Goal: Task Accomplishment & Management: Manage account settings

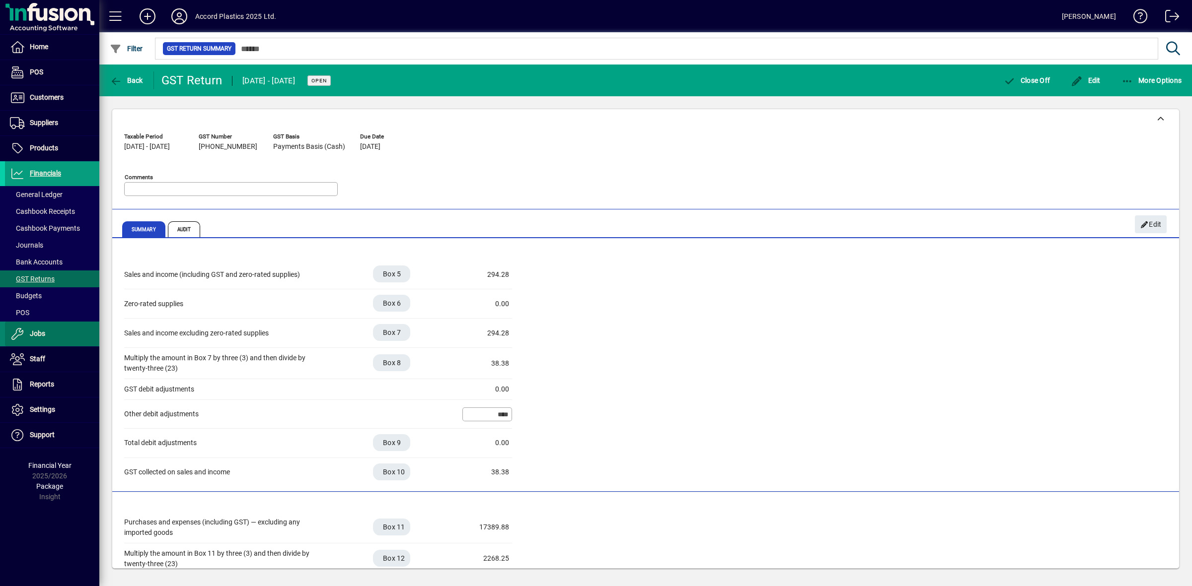
click at [33, 332] on span "Jobs" at bounding box center [37, 334] width 15 height 8
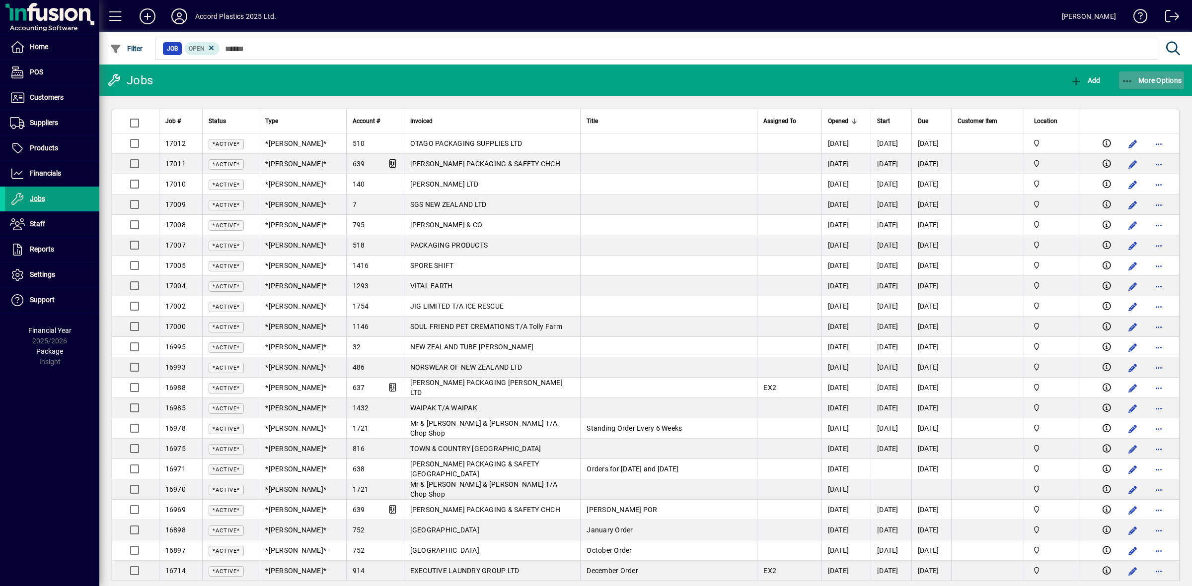
click at [1126, 80] on icon "button" at bounding box center [1127, 81] width 12 height 10
click at [1140, 101] on span "Costs Assigned to Jobs" at bounding box center [1132, 101] width 104 height 9
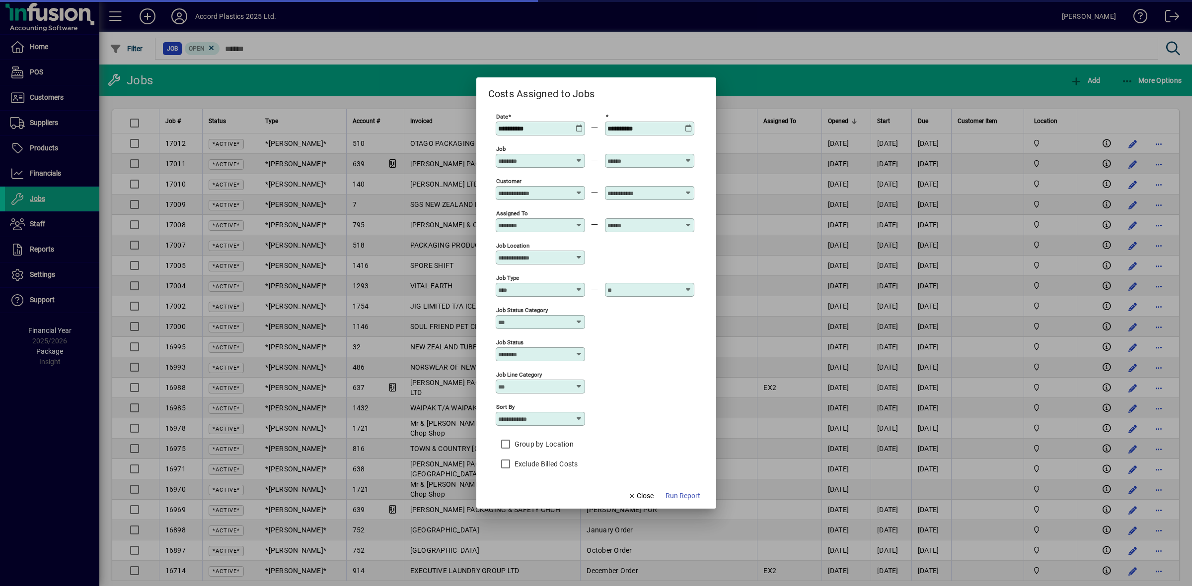
type input "****"
click at [648, 500] on span "Close" at bounding box center [641, 496] width 26 height 10
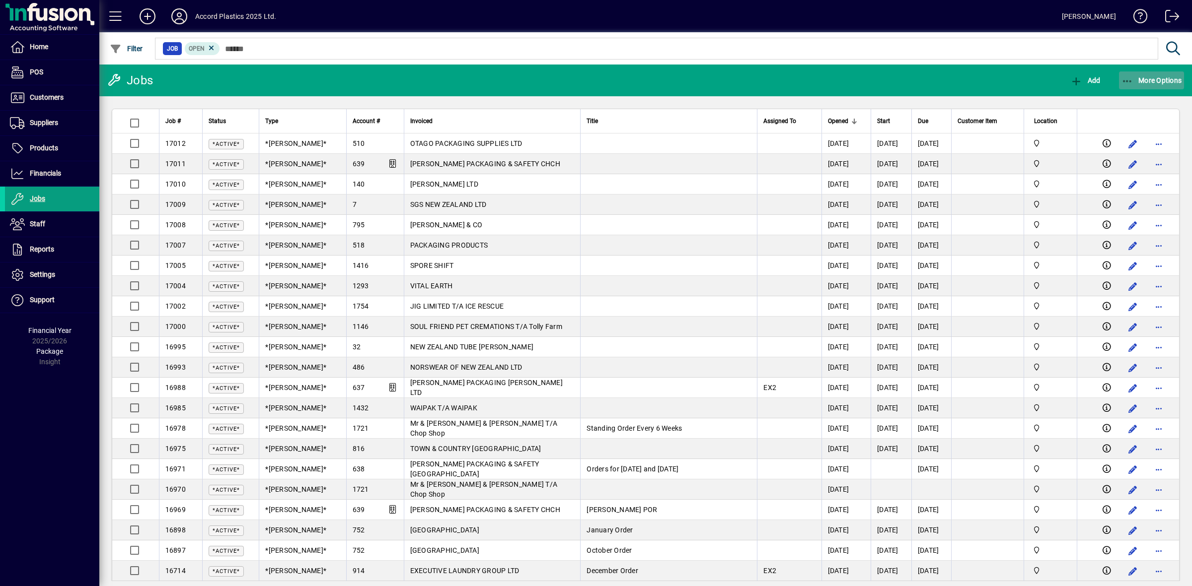
click at [1125, 80] on icon "button" at bounding box center [1127, 81] width 12 height 10
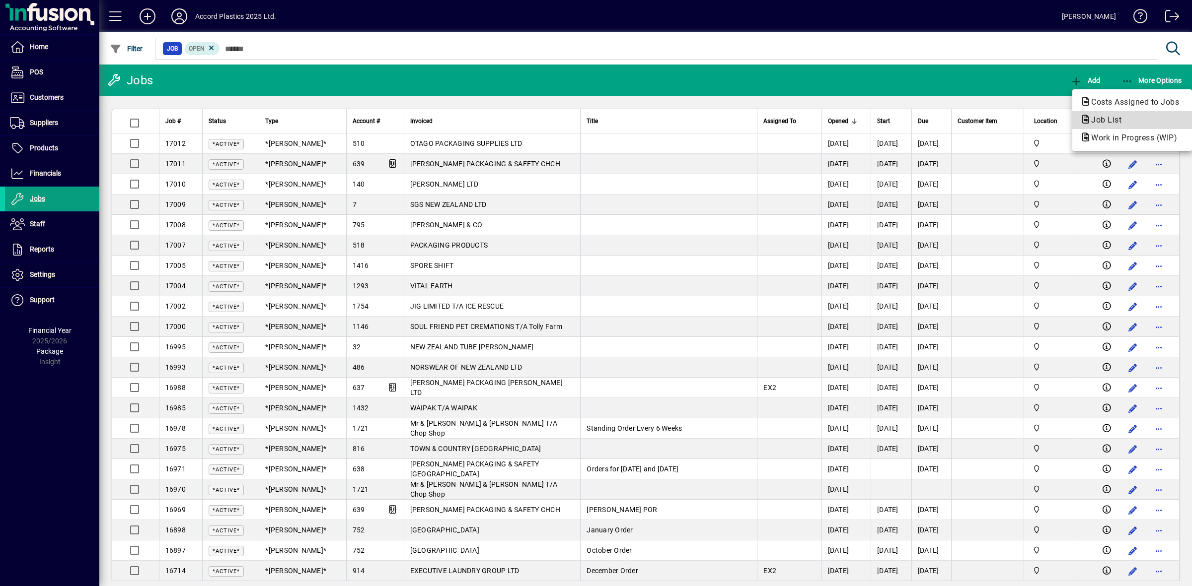
click at [1105, 120] on span "Job List" at bounding box center [1103, 119] width 46 height 9
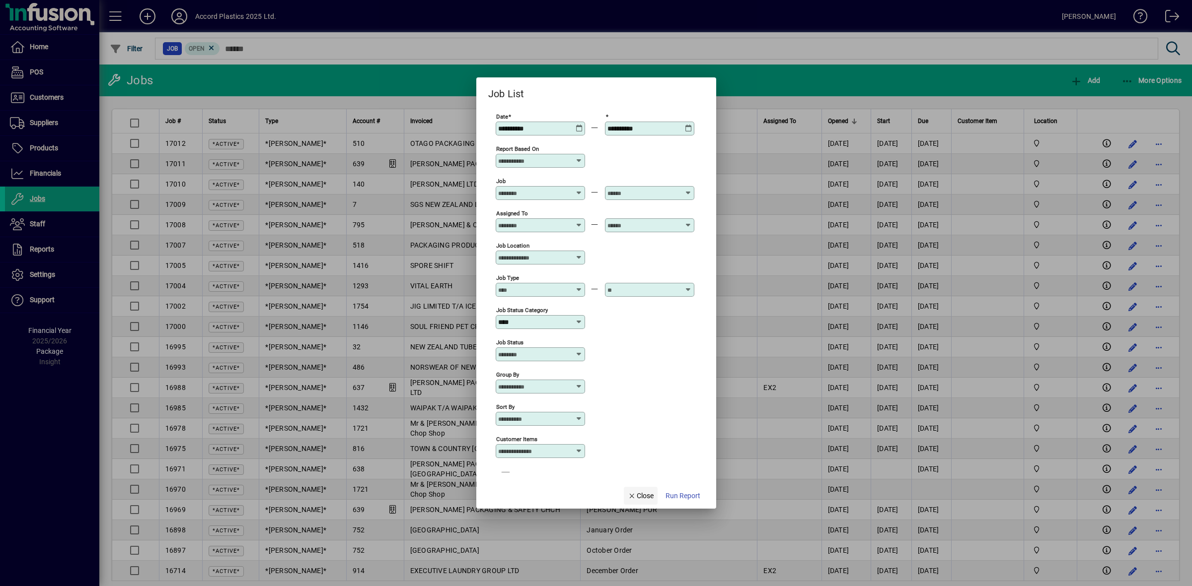
click at [644, 496] on span "Close" at bounding box center [641, 496] width 26 height 10
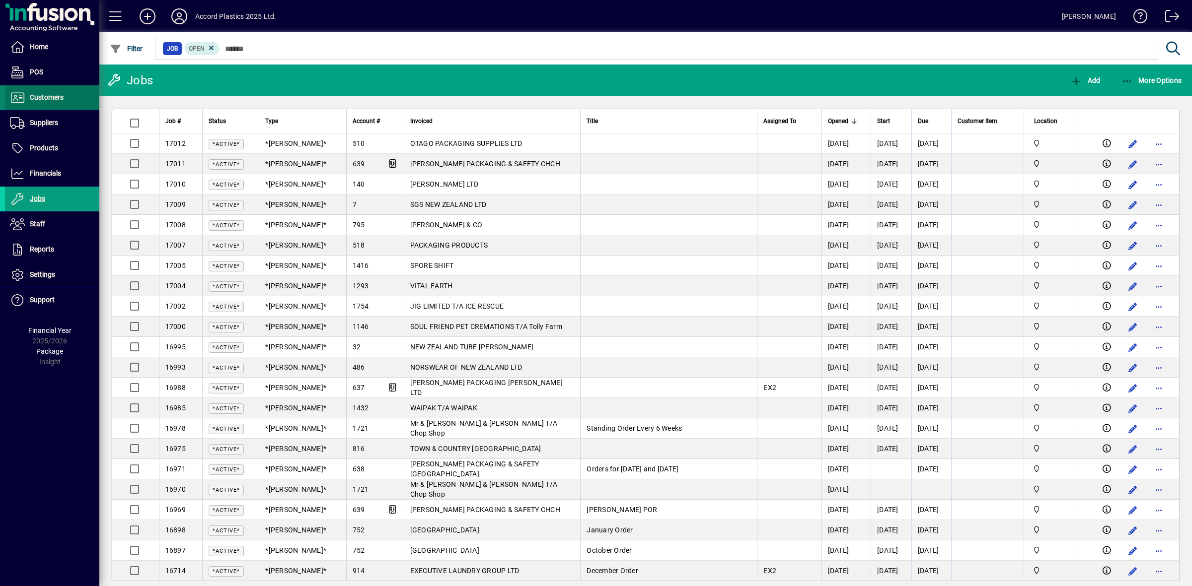
click at [43, 92] on span "Customers" at bounding box center [34, 98] width 59 height 12
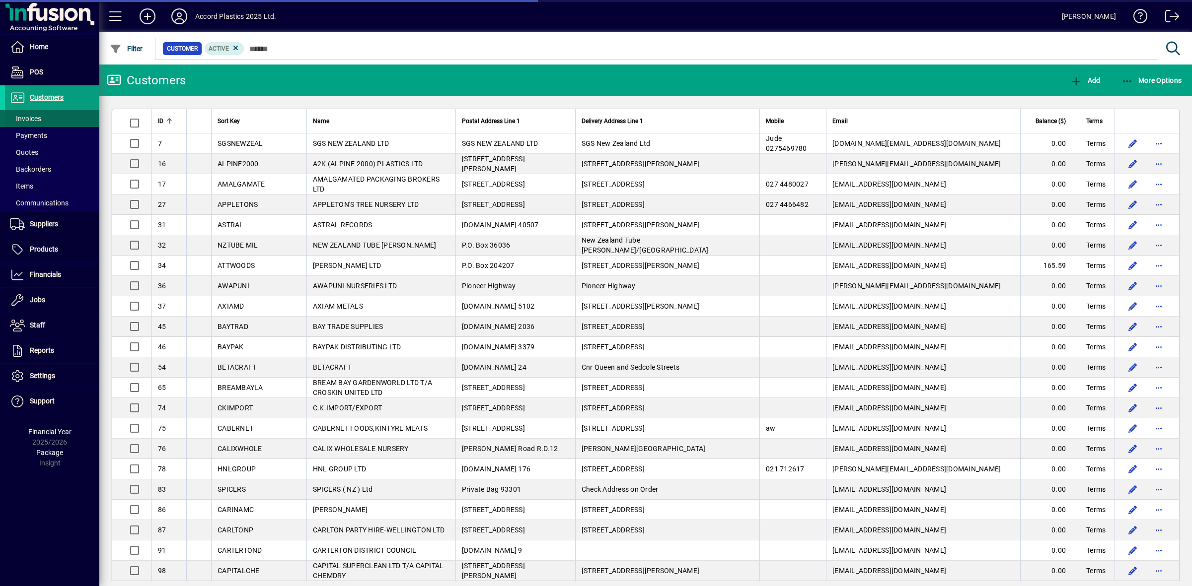
click at [30, 117] on span "Invoices" at bounding box center [25, 119] width 31 height 8
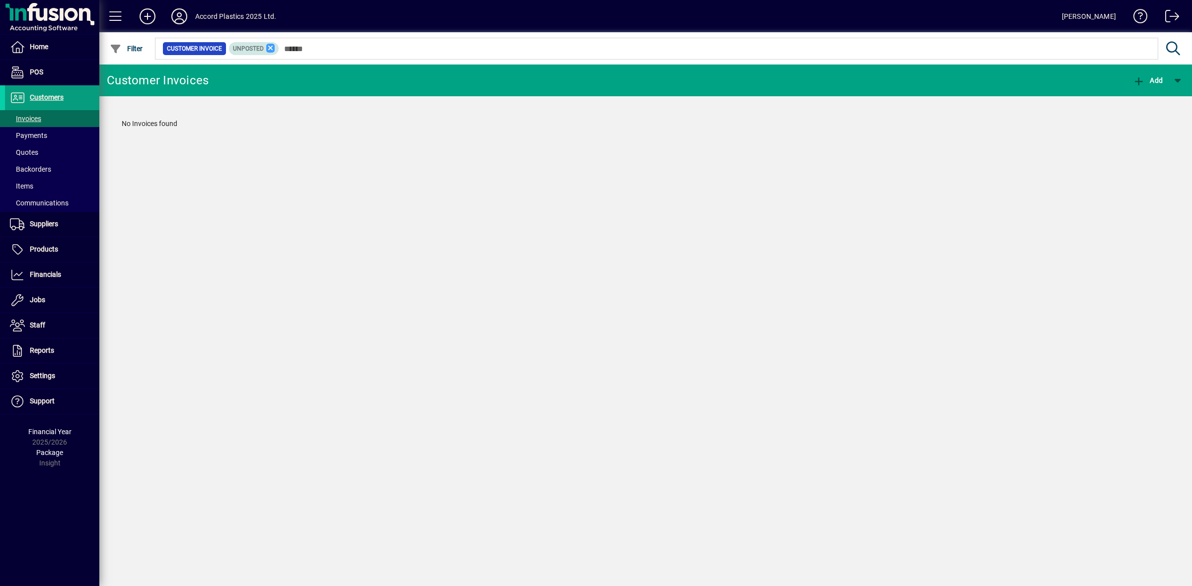
click at [270, 50] on icon at bounding box center [270, 48] width 9 height 9
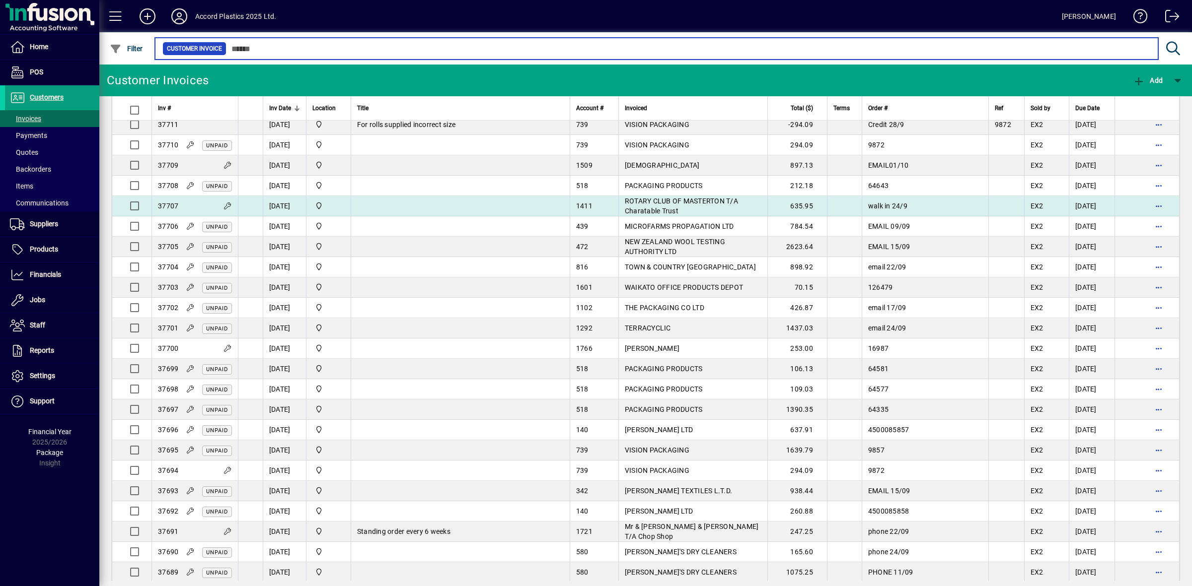
scroll to position [310, 0]
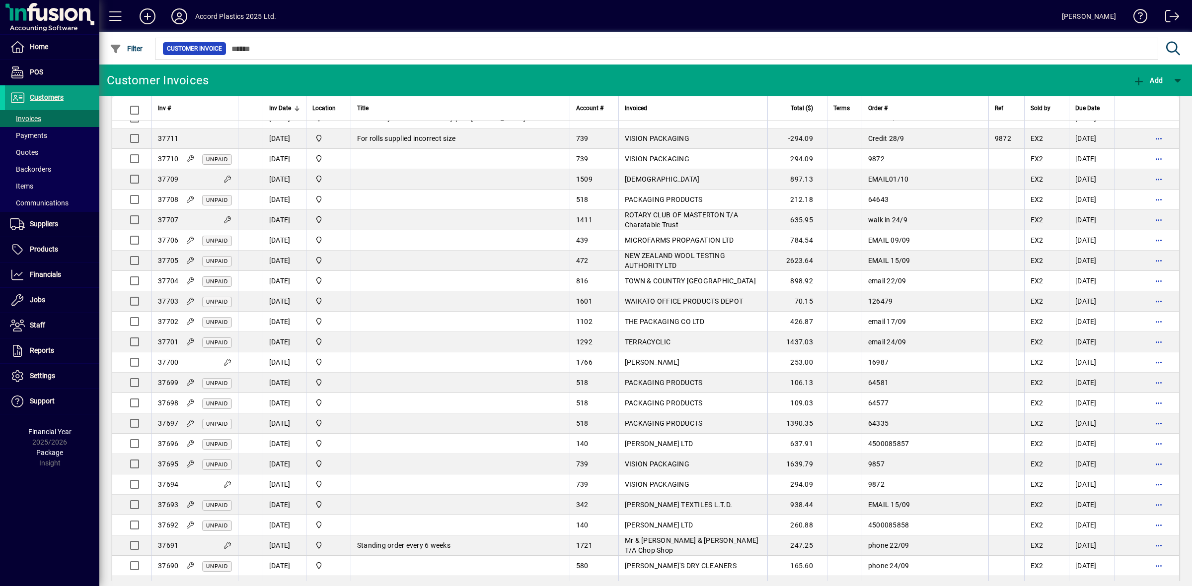
drag, startPoint x: 813, startPoint y: 242, endPoint x: 539, endPoint y: 241, distance: 274.1
click at [539, 241] on td at bounding box center [460, 240] width 219 height 20
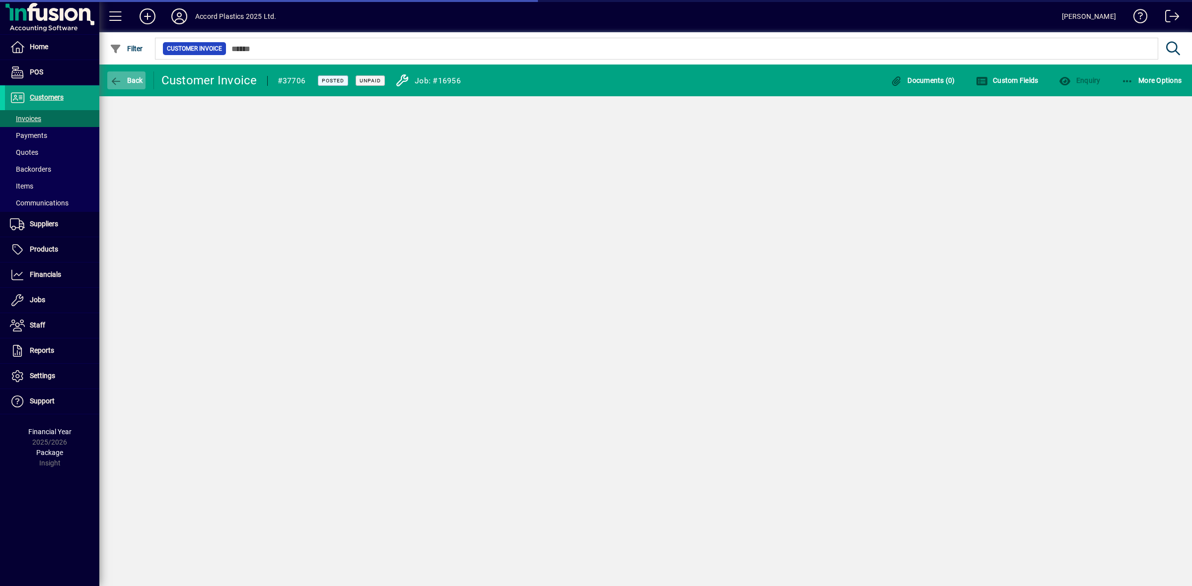
click at [136, 77] on span "Back" at bounding box center [126, 80] width 33 height 8
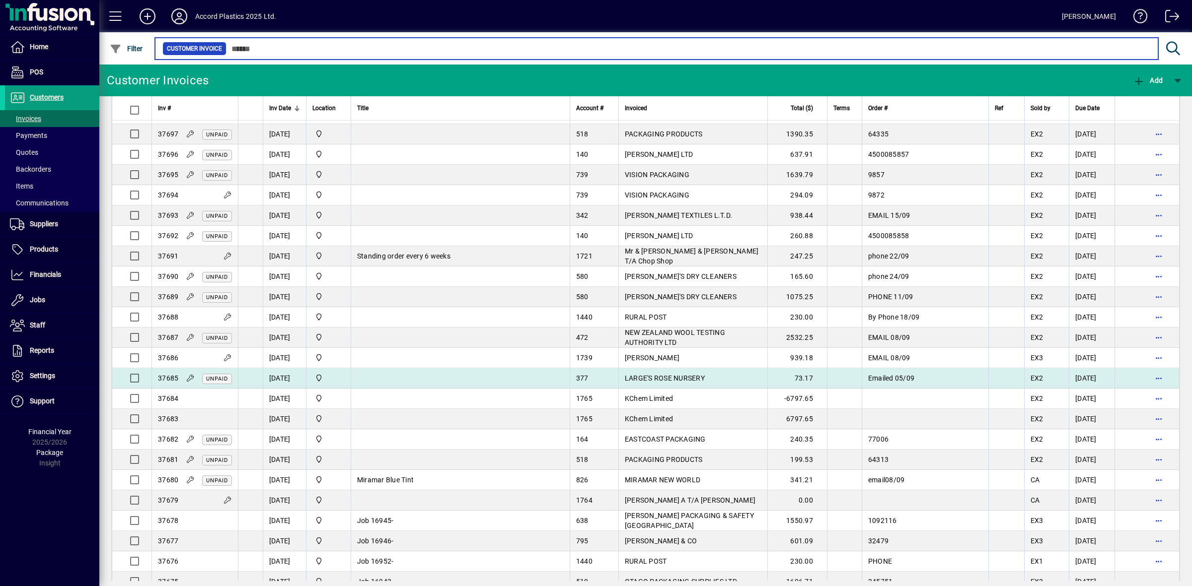
scroll to position [683, 0]
